Goal: Task Accomplishment & Management: Complete application form

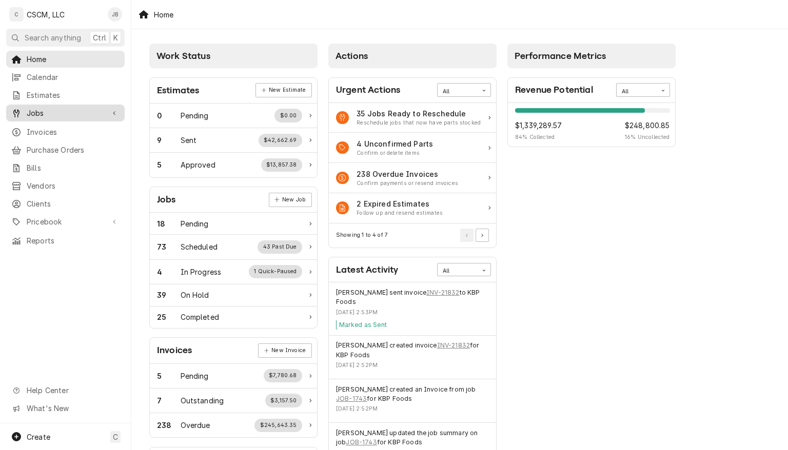
click at [37, 112] on span "Jobs" at bounding box center [65, 113] width 77 height 11
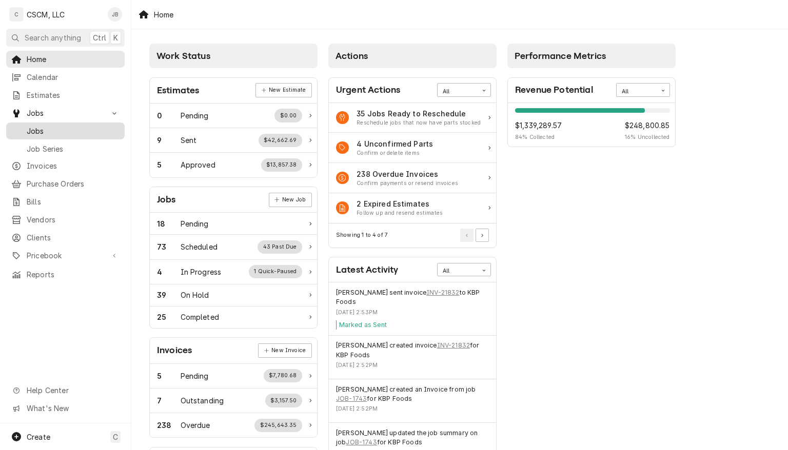
click at [41, 131] on span "Jobs" at bounding box center [73, 131] width 93 height 11
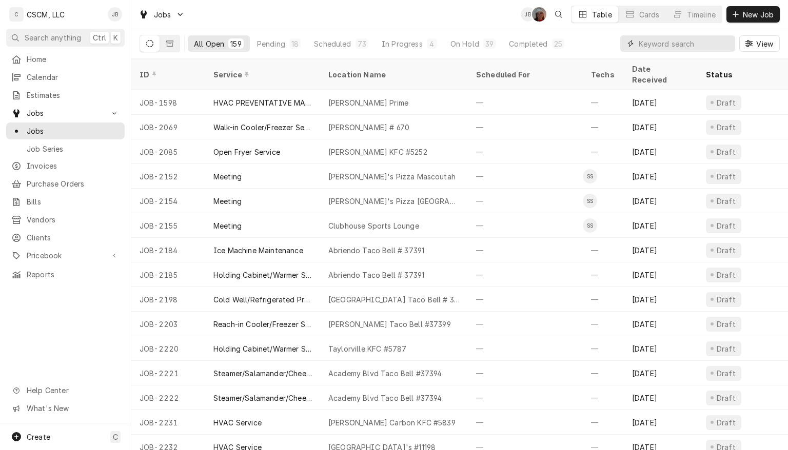
click at [680, 45] on input "Dynamic Content Wrapper" at bounding box center [684, 43] width 91 height 16
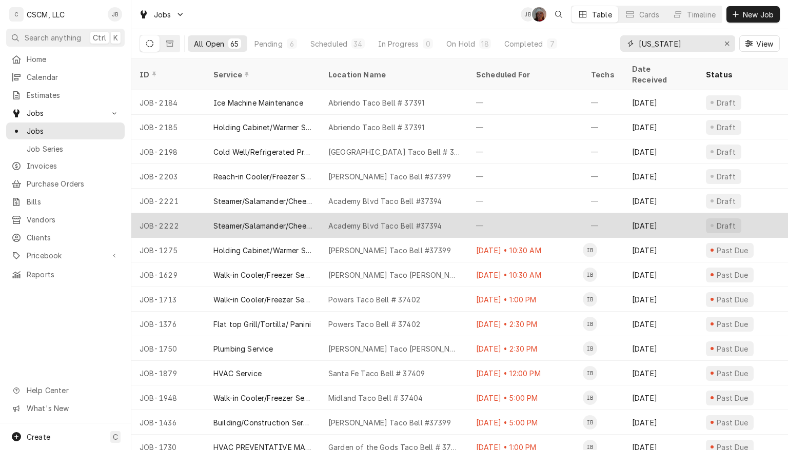
type input "[US_STATE]"
click at [372, 221] on div "Academy Blvd Taco Bell #37394" at bounding box center [385, 226] width 114 height 11
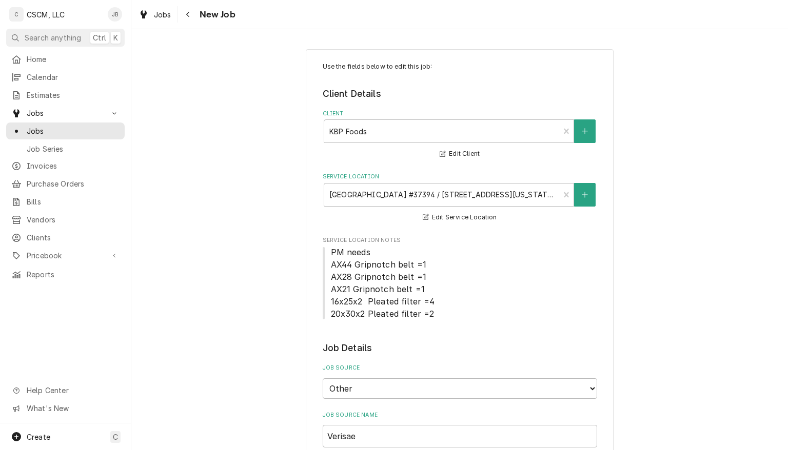
type textarea "x"
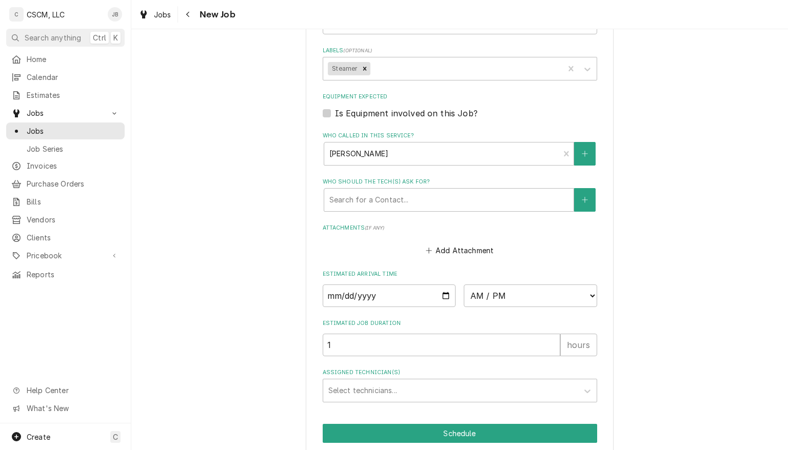
scroll to position [835, 0]
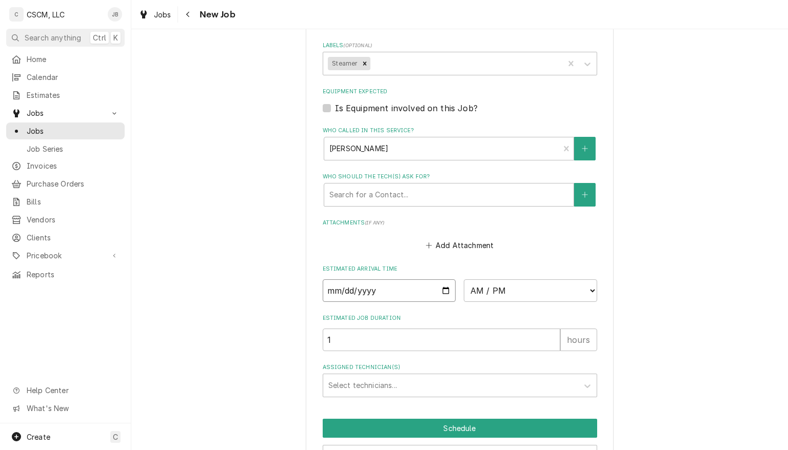
click at [447, 294] on input "Date" at bounding box center [389, 291] width 133 height 23
click at [439, 291] on input "Date" at bounding box center [389, 291] width 133 height 23
type input "2025-09-08"
click at [442, 285] on input "2025-09-08" at bounding box center [389, 291] width 133 height 23
type textarea "x"
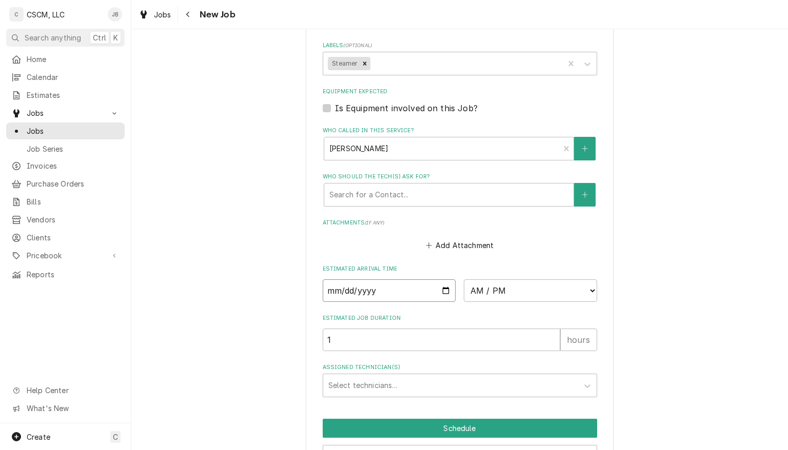
type input "2025-09-15"
type textarea "x"
click at [579, 293] on select "AM / PM 6:00 AM 6:15 AM 6:30 AM 6:45 AM 7:00 AM 7:15 AM 7:30 AM 7:45 AM 8:00 AM…" at bounding box center [530, 291] width 133 height 23
select select "15:30:00"
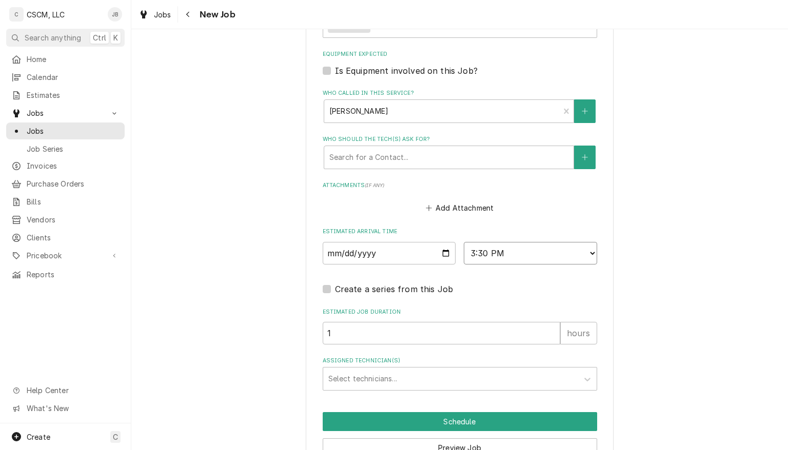
scroll to position [884, 0]
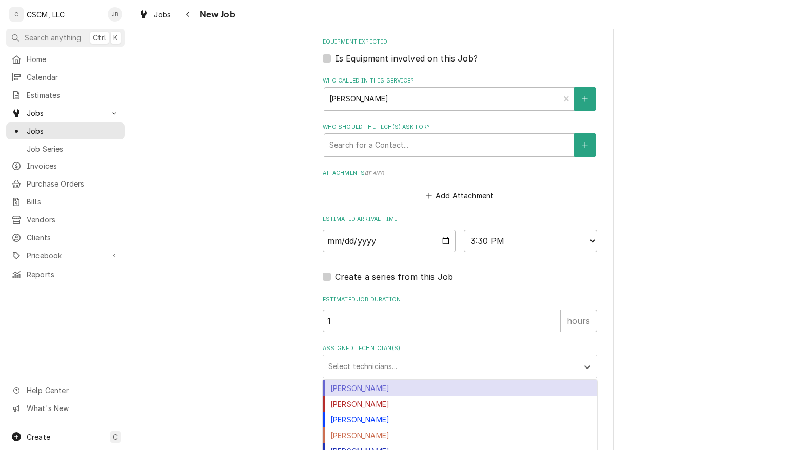
click at [386, 397] on div "Izaia Bain" at bounding box center [459, 405] width 273 height 16
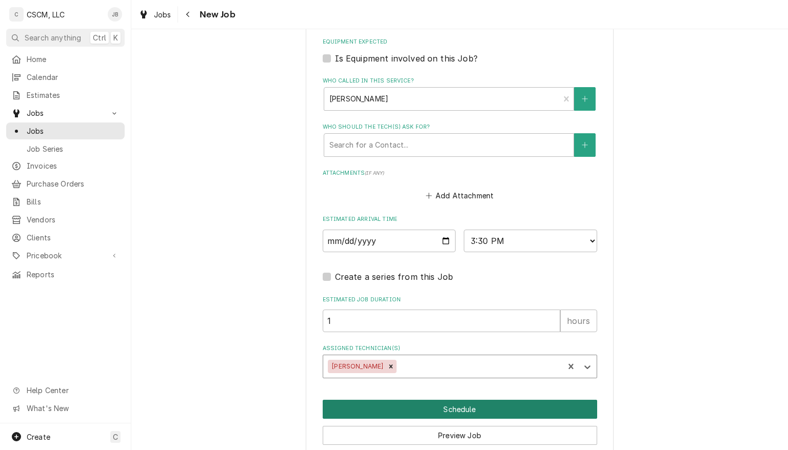
click at [516, 405] on button "Schedule" at bounding box center [460, 409] width 274 height 19
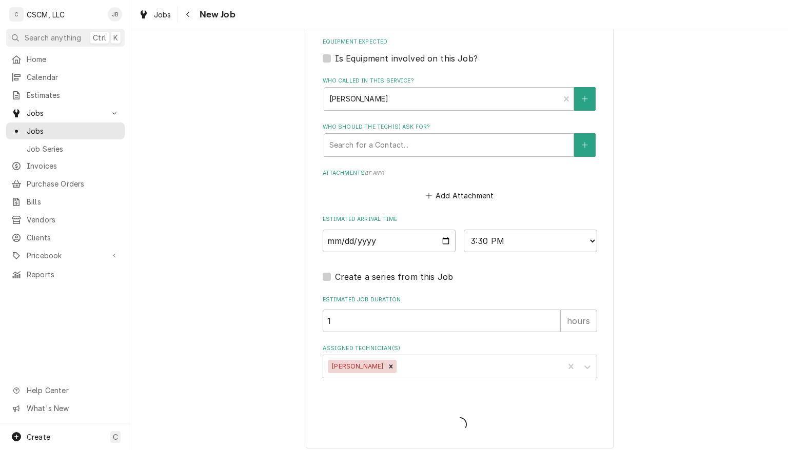
type textarea "x"
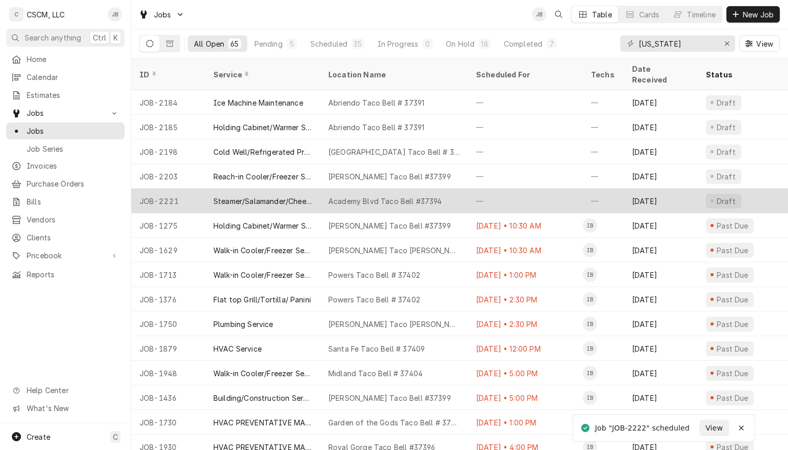
click at [438, 196] on div "Academy Blvd Taco Bell #37394" at bounding box center [385, 201] width 114 height 11
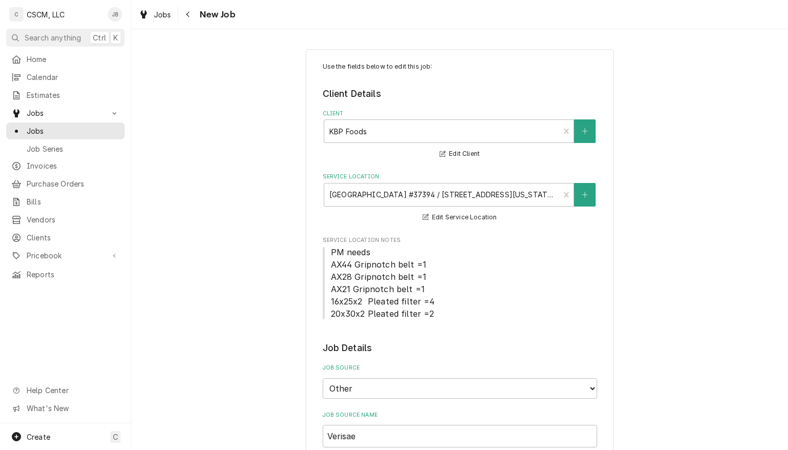
type textarea "x"
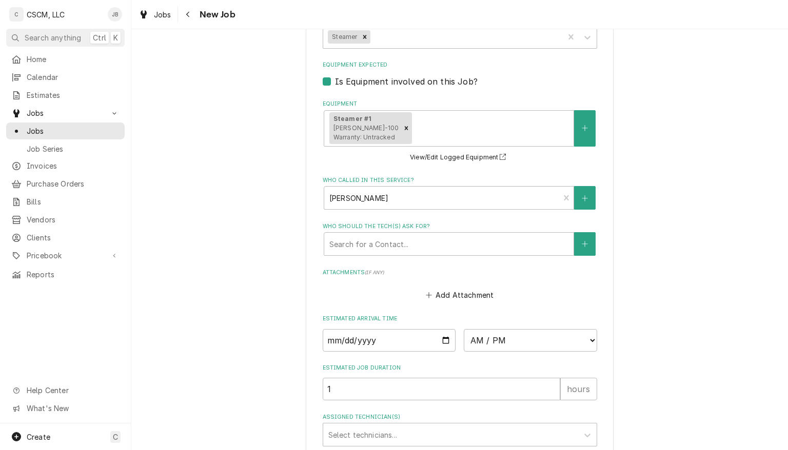
scroll to position [849, 0]
click at [440, 335] on input "Date" at bounding box center [389, 340] width 133 height 23
type input "2025-09-08"
click at [464, 345] on select "AM / PM 6:00 AM 6:15 AM 6:30 AM 6:45 AM 7:00 AM 7:15 AM 7:30 AM 7:45 AM 8:00 AM…" at bounding box center [530, 340] width 133 height 23
click at [435, 339] on input "[DATE]" at bounding box center [389, 340] width 133 height 23
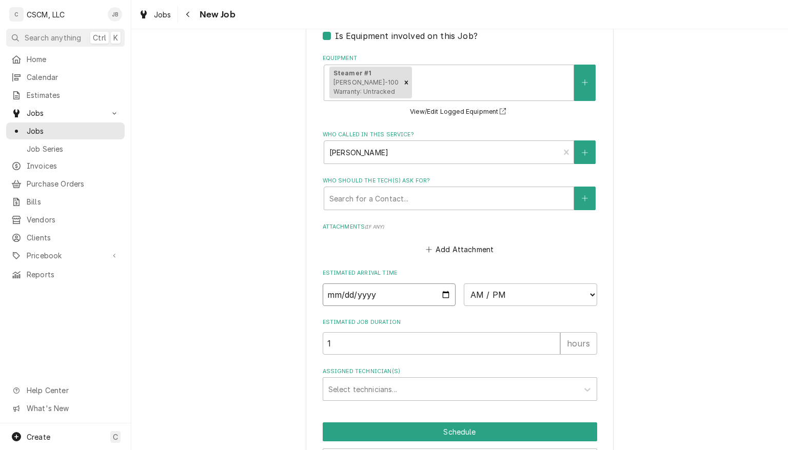
scroll to position [917, 0]
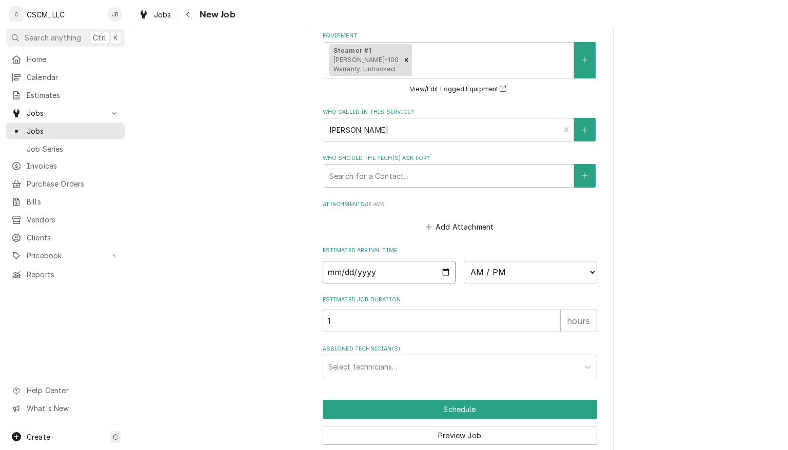
click at [442, 266] on input "2025-09-08" at bounding box center [389, 272] width 133 height 23
type textarea "x"
type input "2025-09-15"
type textarea "x"
click at [561, 271] on select "AM / PM 6:00 AM 6:15 AM 6:30 AM 6:45 AM 7:00 AM 7:15 AM 7:30 AM 7:45 AM 8:00 AM…" at bounding box center [530, 272] width 133 height 23
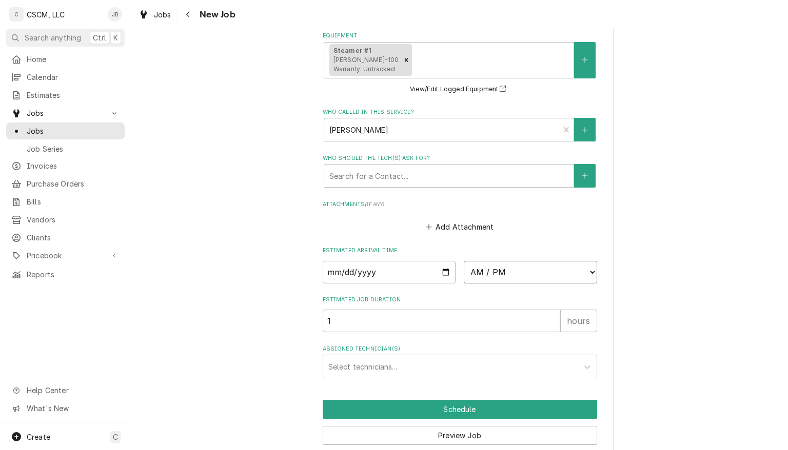
select select "13:15:00"
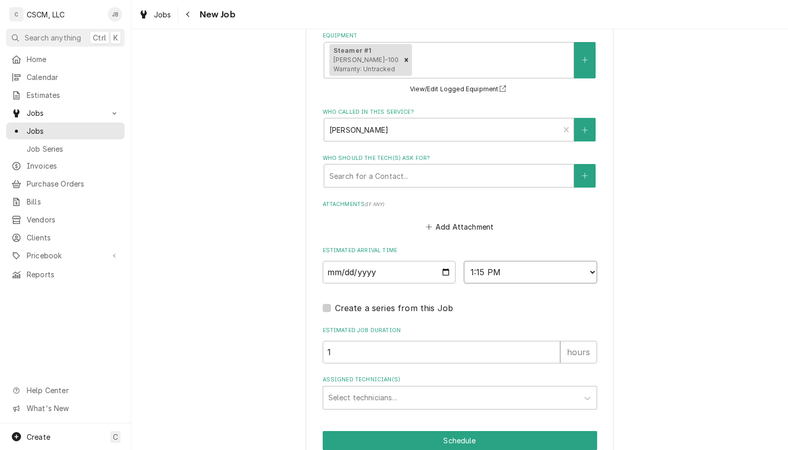
type textarea "x"
click at [586, 267] on select "AM / PM 6:00 AM 6:15 AM 6:30 AM 6:45 AM 7:00 AM 7:15 AM 7:30 AM 7:45 AM 8:00 AM…" at bounding box center [530, 272] width 133 height 23
select select "14:30:00"
click at [464, 261] on select "AM / PM 6:00 AM 6:15 AM 6:30 AM 6:45 AM 7:00 AM 7:15 AM 7:30 AM 7:45 AM 8:00 AM…" at bounding box center [530, 272] width 133 height 23
type textarea "x"
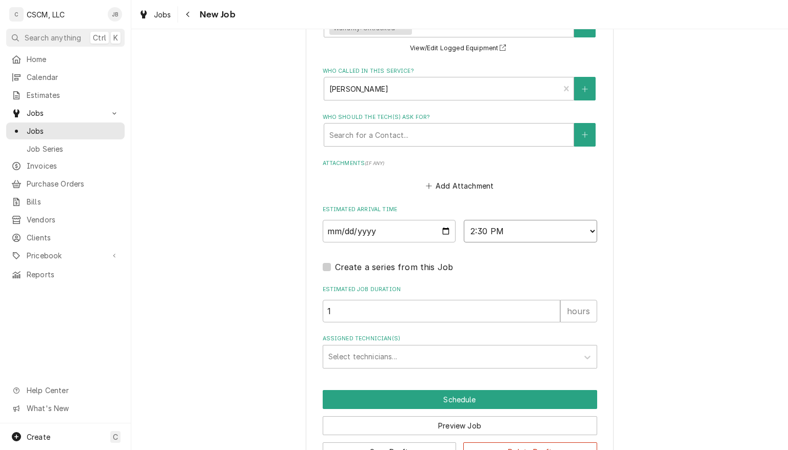
scroll to position [987, 0]
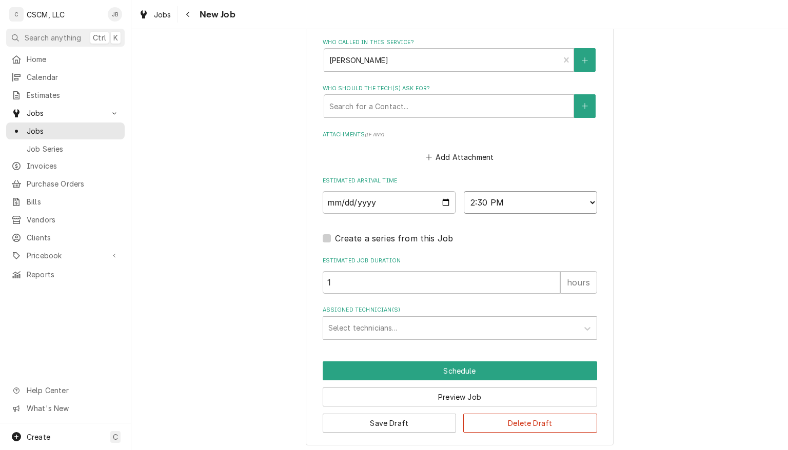
click at [547, 197] on select "AM / PM 6:00 AM 6:15 AM 6:30 AM 6:45 AM 7:00 AM 7:15 AM 7:30 AM 7:45 AM 8:00 AM…" at bounding box center [530, 202] width 133 height 23
select select "15:00:00"
click at [464, 191] on select "AM / PM 6:00 AM 6:15 AM 6:30 AM 6:45 AM 7:00 AM 7:15 AM 7:30 AM 7:45 AM 8:00 AM…" at bounding box center [530, 202] width 133 height 23
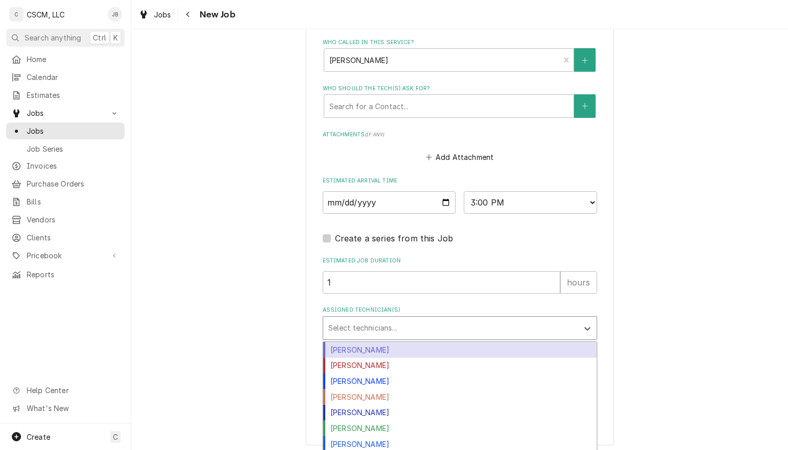
click at [449, 362] on div "Izaia Bain" at bounding box center [459, 366] width 273 height 16
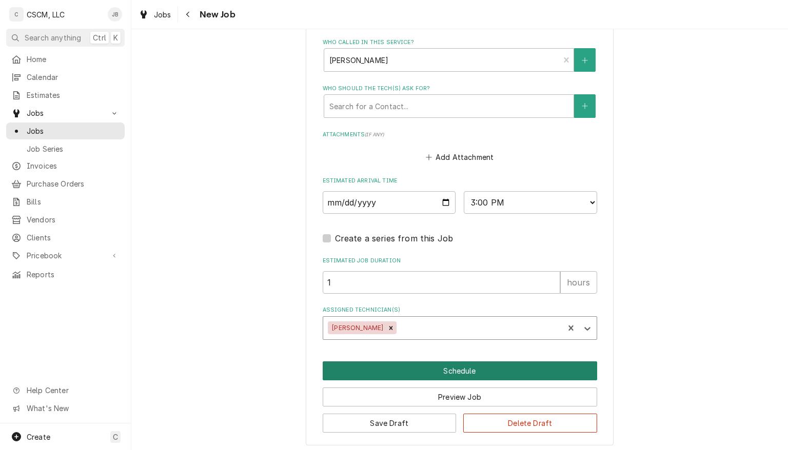
click at [487, 369] on button "Schedule" at bounding box center [460, 371] width 274 height 19
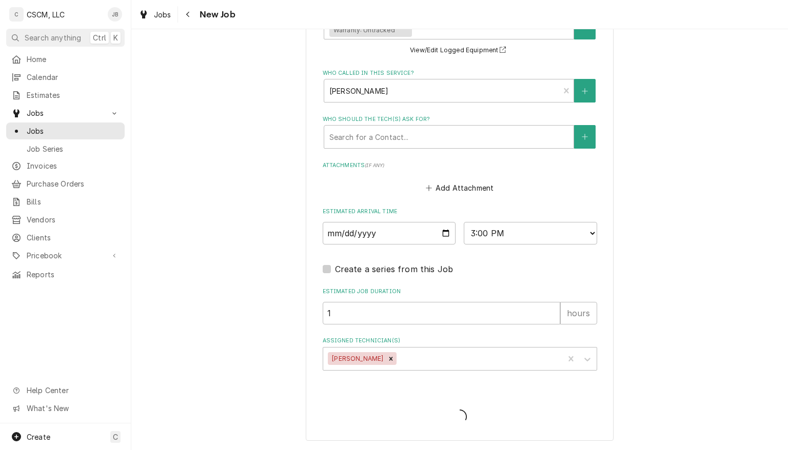
scroll to position [952, 0]
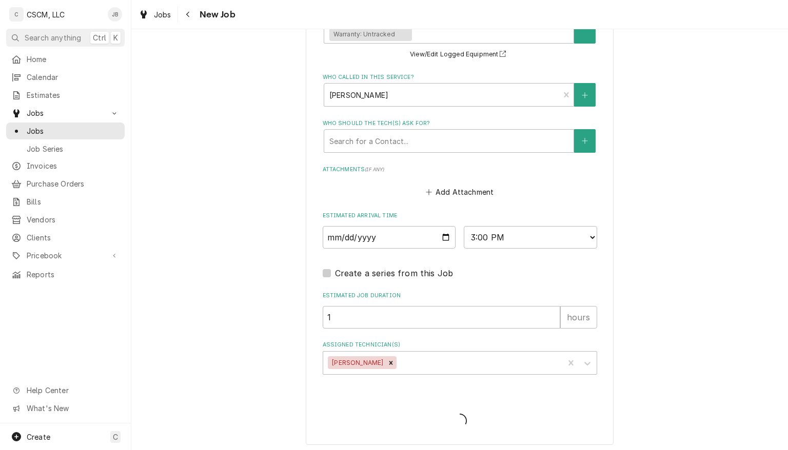
type textarea "x"
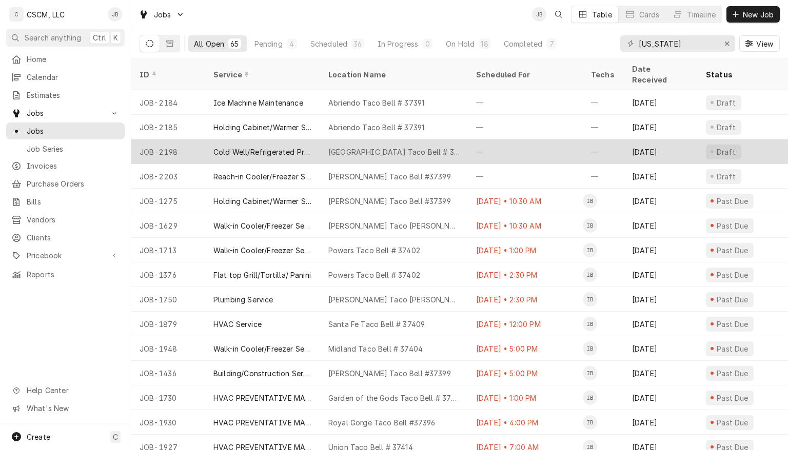
click at [530, 140] on div "—" at bounding box center [525, 152] width 115 height 25
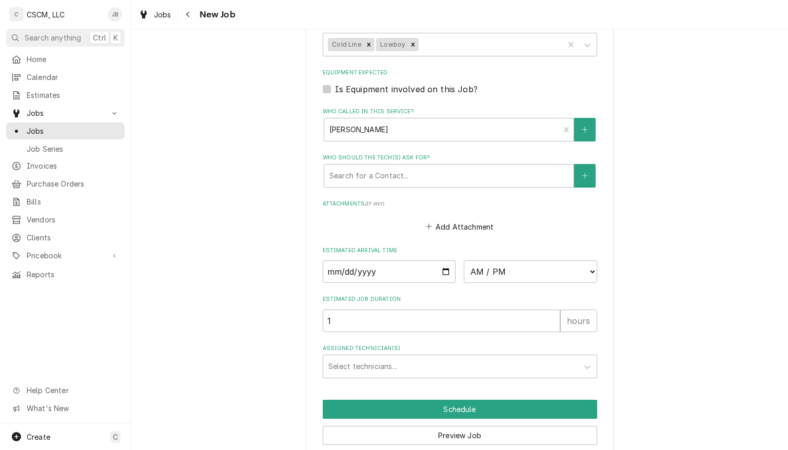
scroll to position [765, 0]
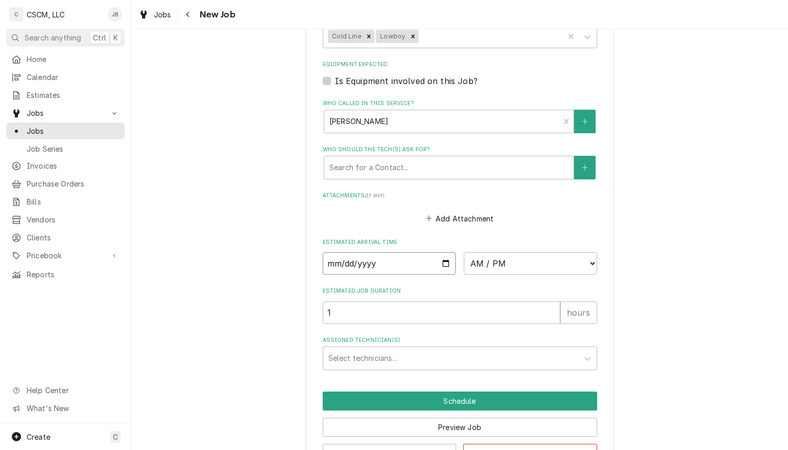
click at [441, 261] on input "Date" at bounding box center [389, 263] width 133 height 23
type textarea "x"
type input "2025-09-16"
click at [441, 259] on input "2025-09-16" at bounding box center [389, 263] width 133 height 23
type textarea "x"
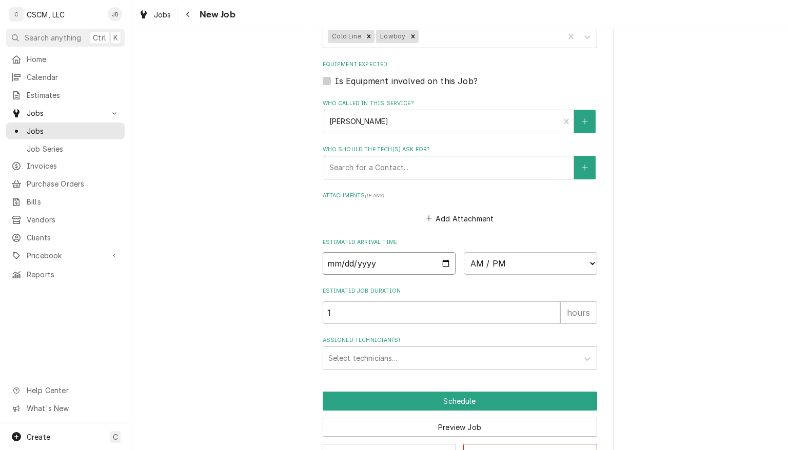
type input "2025-09-15"
type textarea "x"
click at [575, 258] on select "AM / PM 6:00 AM 6:15 AM 6:30 AM 6:45 AM 7:00 AM 7:15 AM 7:30 AM 7:45 AM 8:00 AM…" at bounding box center [530, 263] width 133 height 23
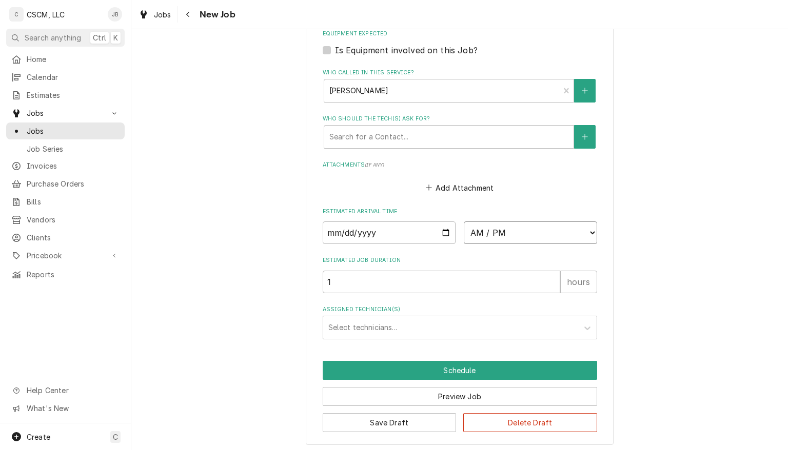
scroll to position [796, 0]
click at [564, 230] on select "AM / PM 6:00 AM 6:15 AM 6:30 AM 6:45 AM 7:00 AM 7:15 AM 7:30 AM 7:45 AM 8:00 AM…" at bounding box center [530, 233] width 133 height 23
select select "14:30:00"
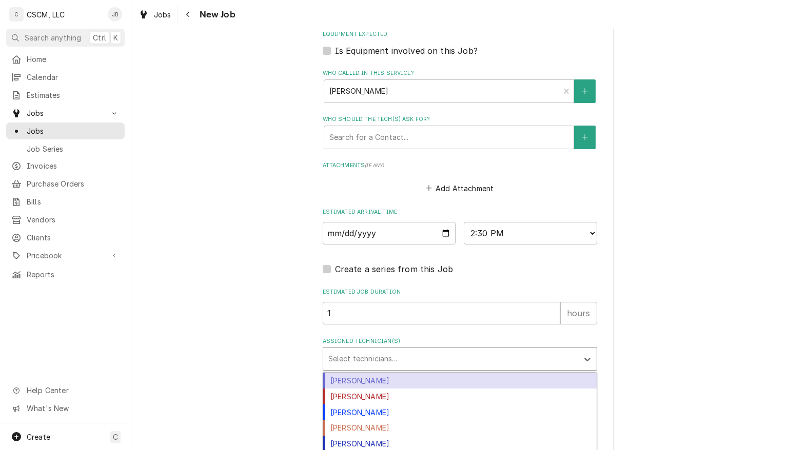
click at [362, 392] on div "Izaia Bain" at bounding box center [459, 397] width 273 height 16
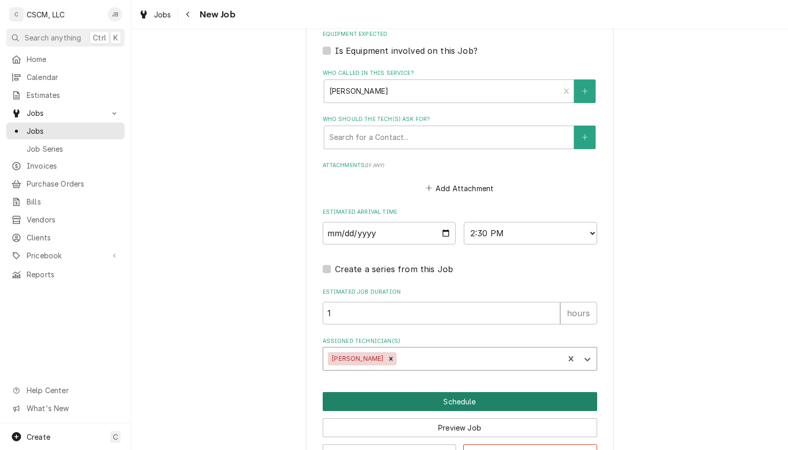
click at [519, 397] on button "Schedule" at bounding box center [460, 401] width 274 height 19
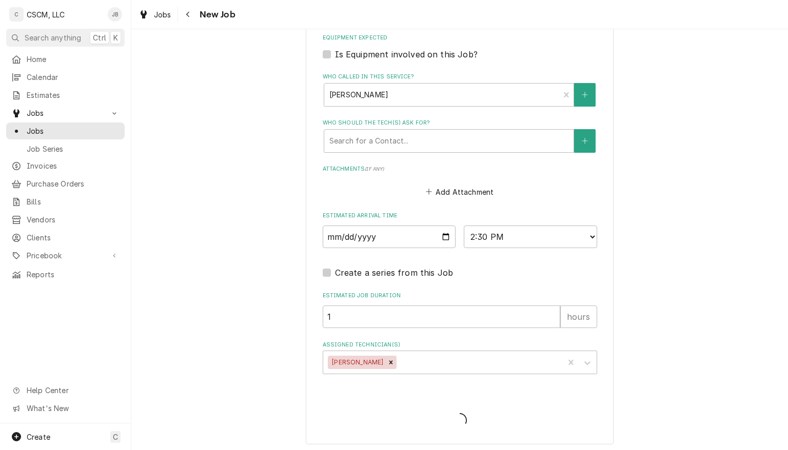
type textarea "x"
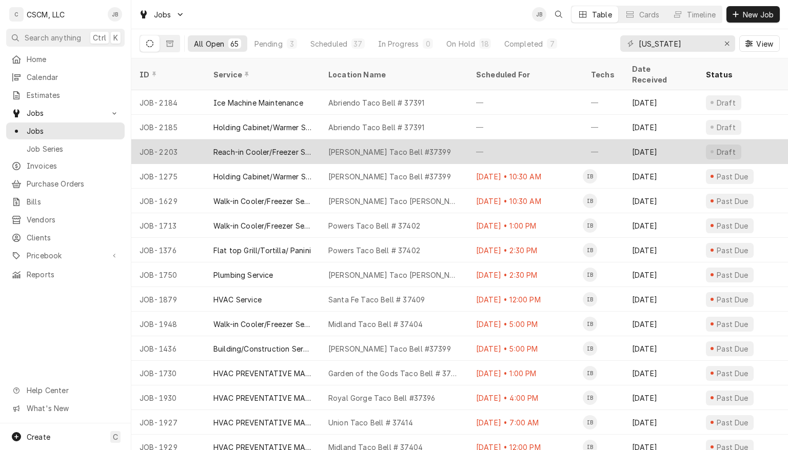
click at [350, 147] on div "[PERSON_NAME] Taco Bell #37399" at bounding box center [389, 152] width 123 height 11
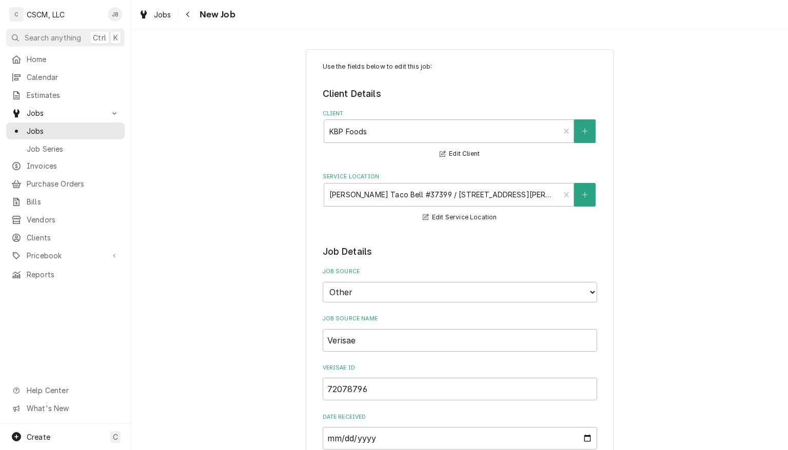
type textarea "x"
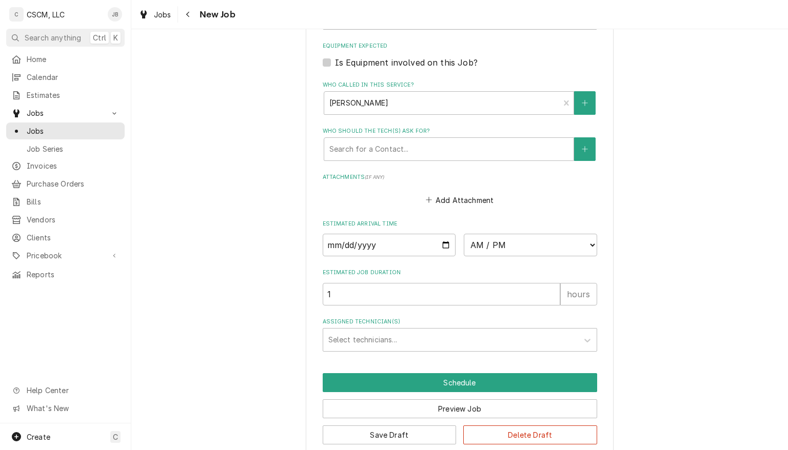
scroll to position [784, 0]
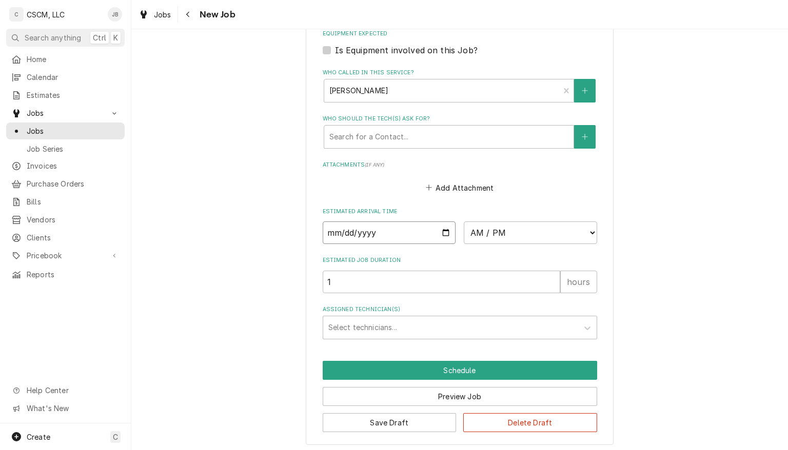
click at [445, 226] on input "Date" at bounding box center [389, 233] width 133 height 23
type input "2025-09-08"
click at [441, 228] on input "2025-09-08" at bounding box center [389, 233] width 133 height 23
type textarea "x"
type input "2025-09-15"
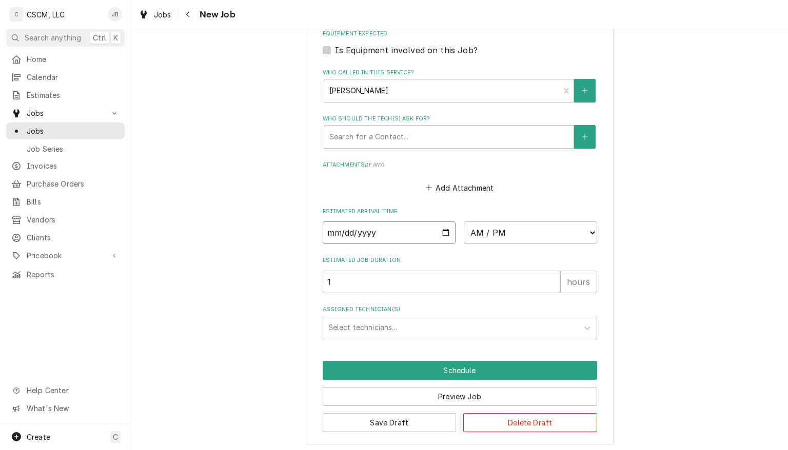
type textarea "x"
click at [562, 238] on select "AM / PM 6:00 AM 6:15 AM 6:30 AM 6:45 AM 7:00 AM 7:15 AM 7:30 AM 7:45 AM 8:00 AM…" at bounding box center [530, 233] width 133 height 23
select select "15:30:00"
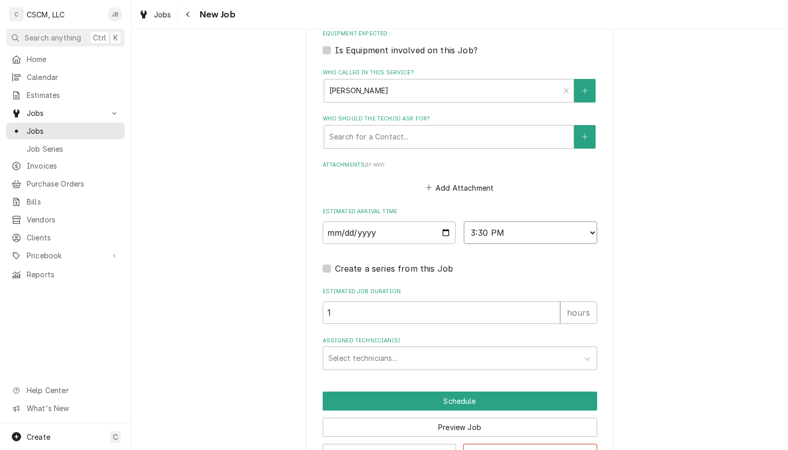
type textarea "x"
click at [535, 235] on select "AM / PM 6:00 AM 6:15 AM 6:30 AM 6:45 AM 7:00 AM 7:15 AM 7:30 AM 7:45 AM 8:00 AM…" at bounding box center [530, 233] width 133 height 23
select select "16:30:00"
click at [464, 222] on select "AM / PM 6:00 AM 6:15 AM 6:30 AM 6:45 AM 7:00 AM 7:15 AM 7:30 AM 7:45 AM 8:00 AM…" at bounding box center [530, 233] width 133 height 23
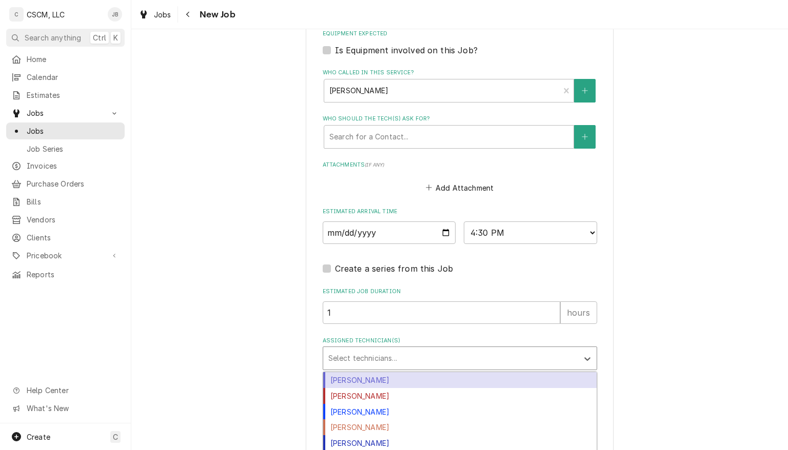
click at [372, 389] on div "Izaia Bain" at bounding box center [459, 396] width 273 height 16
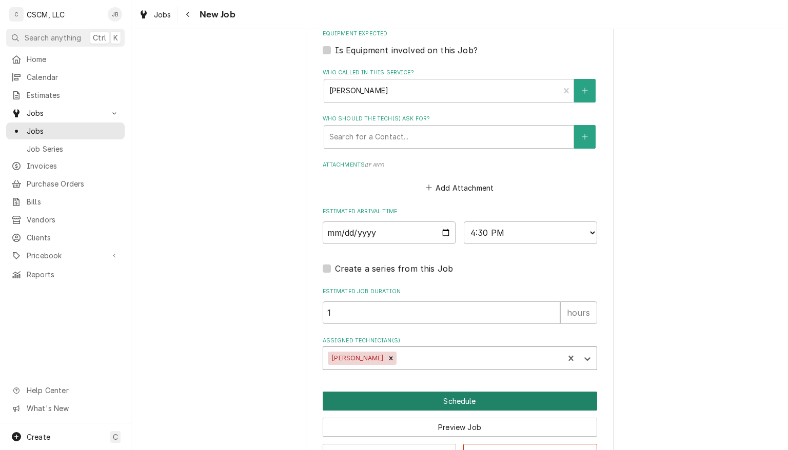
click at [516, 402] on button "Schedule" at bounding box center [460, 401] width 274 height 19
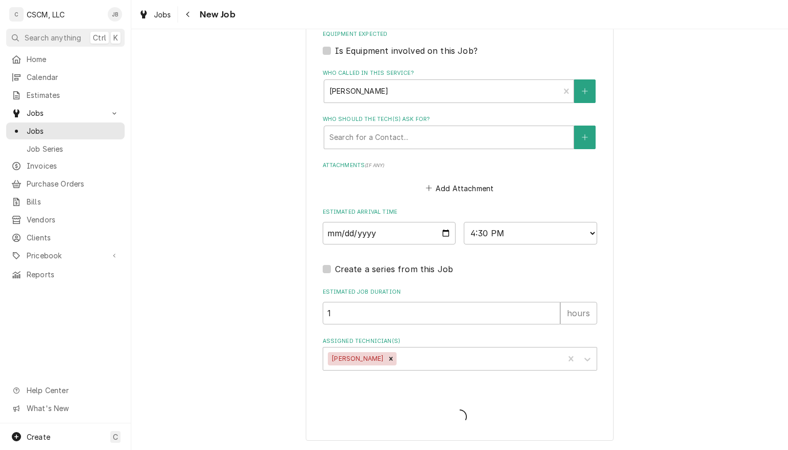
scroll to position [780, 0]
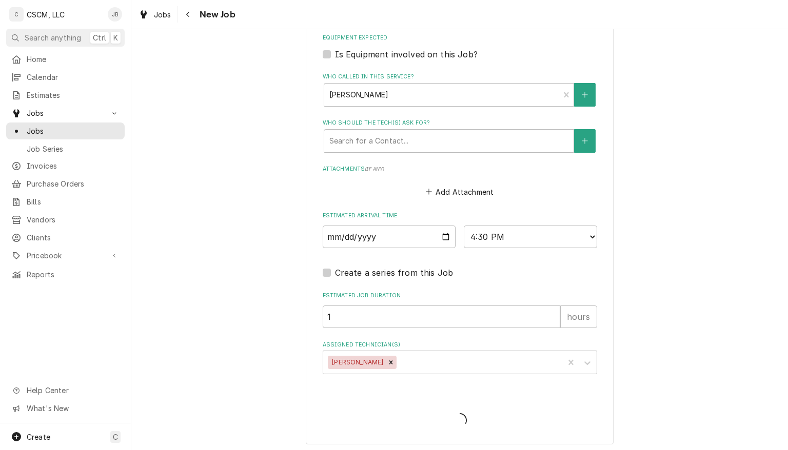
type textarea "x"
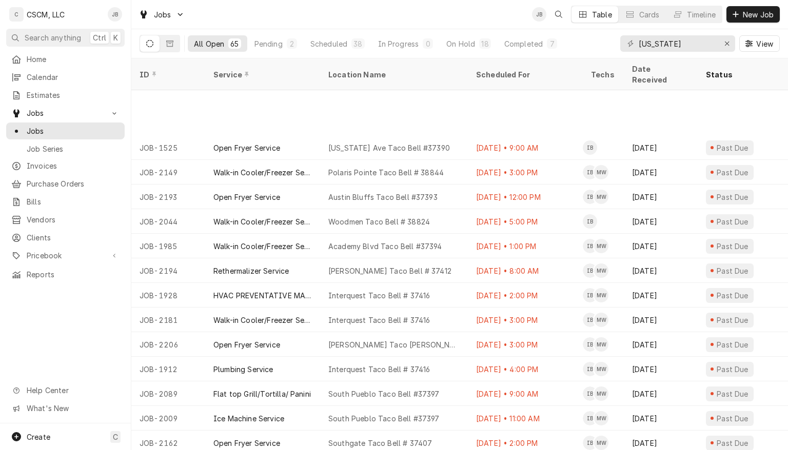
scroll to position [546, 0]
